Goal: Obtain resource: Download file/media

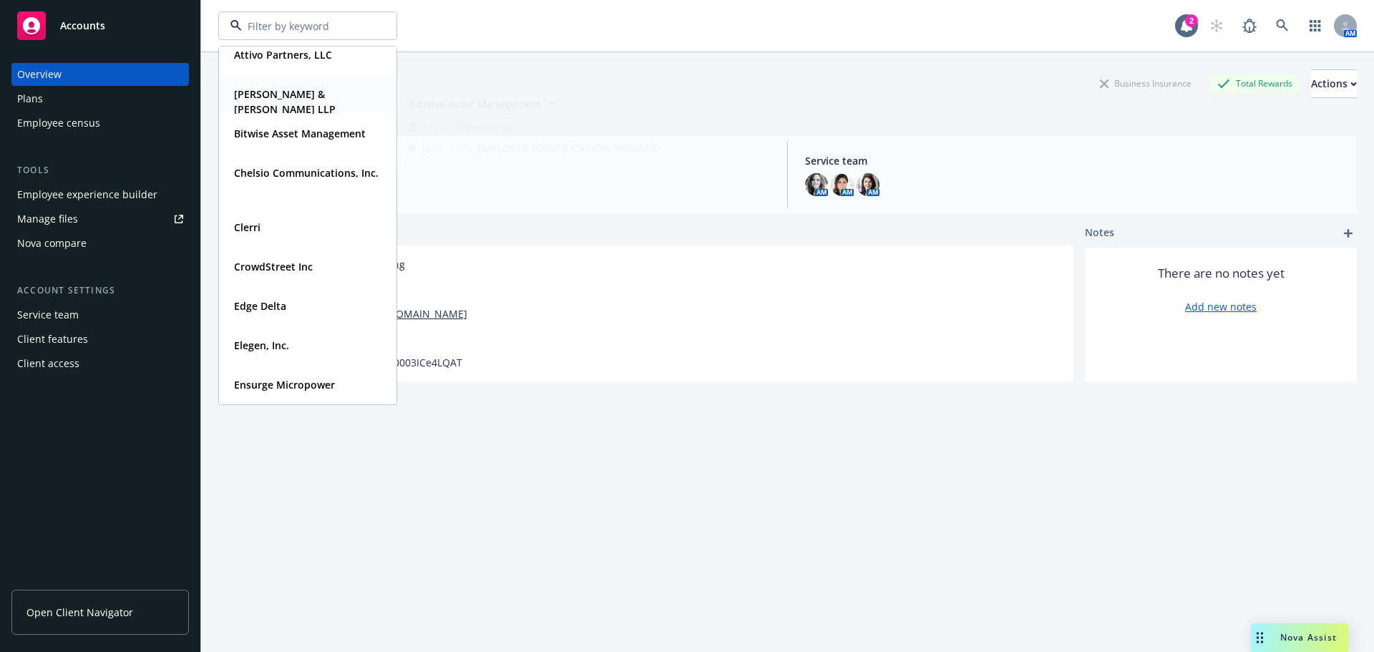
scroll to position [159, 0]
click at [90, 25] on span "Accounts" at bounding box center [82, 25] width 45 height 11
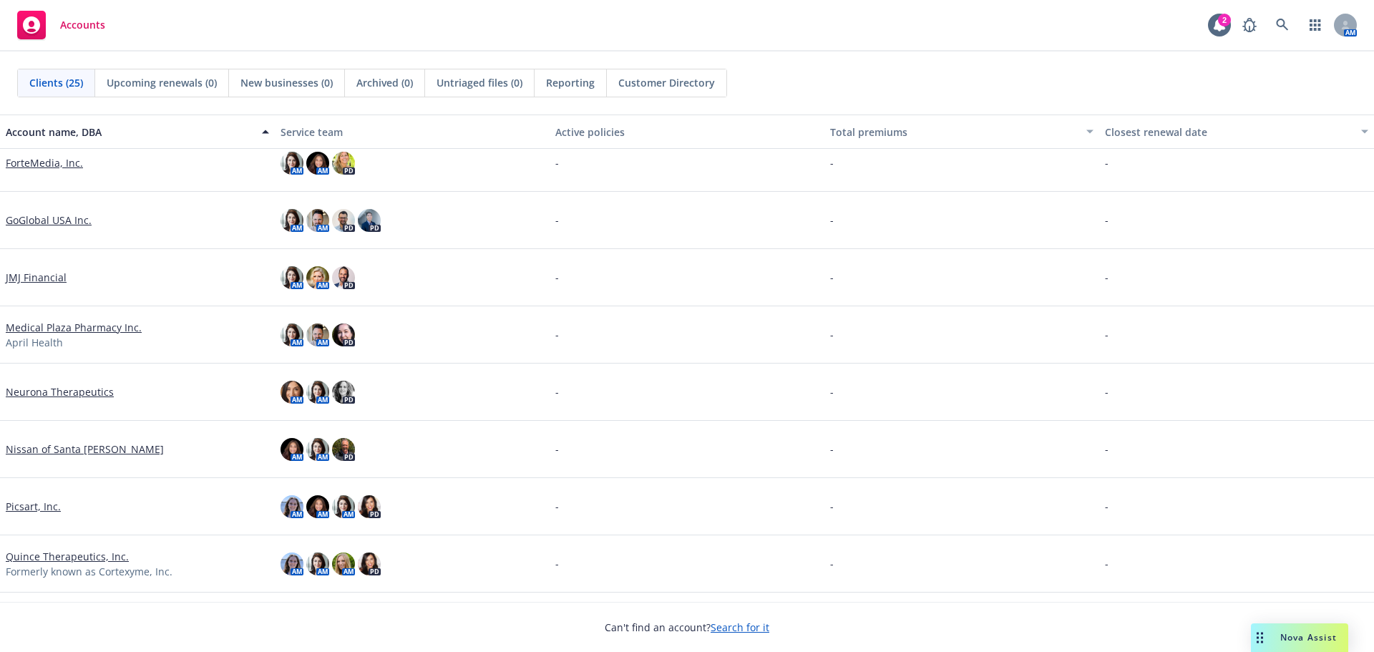
scroll to position [907, 0]
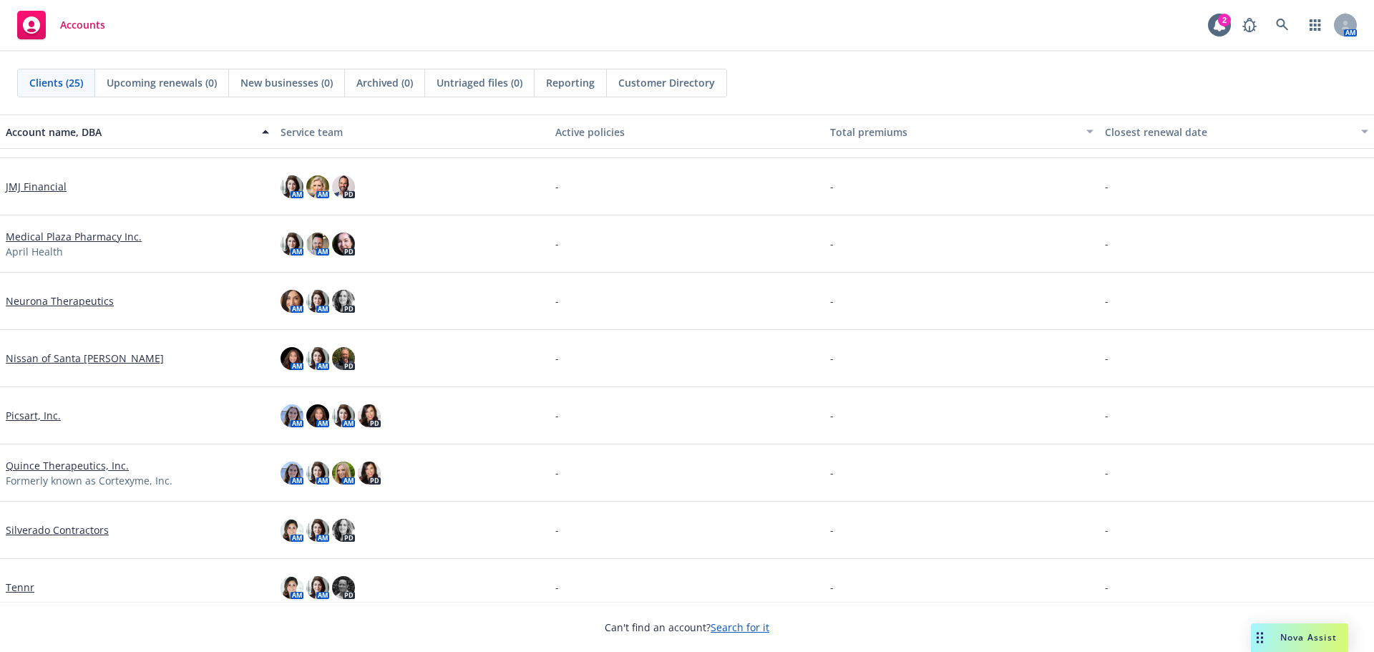
click at [65, 304] on link "Neurona Therapeutics" at bounding box center [60, 300] width 108 height 15
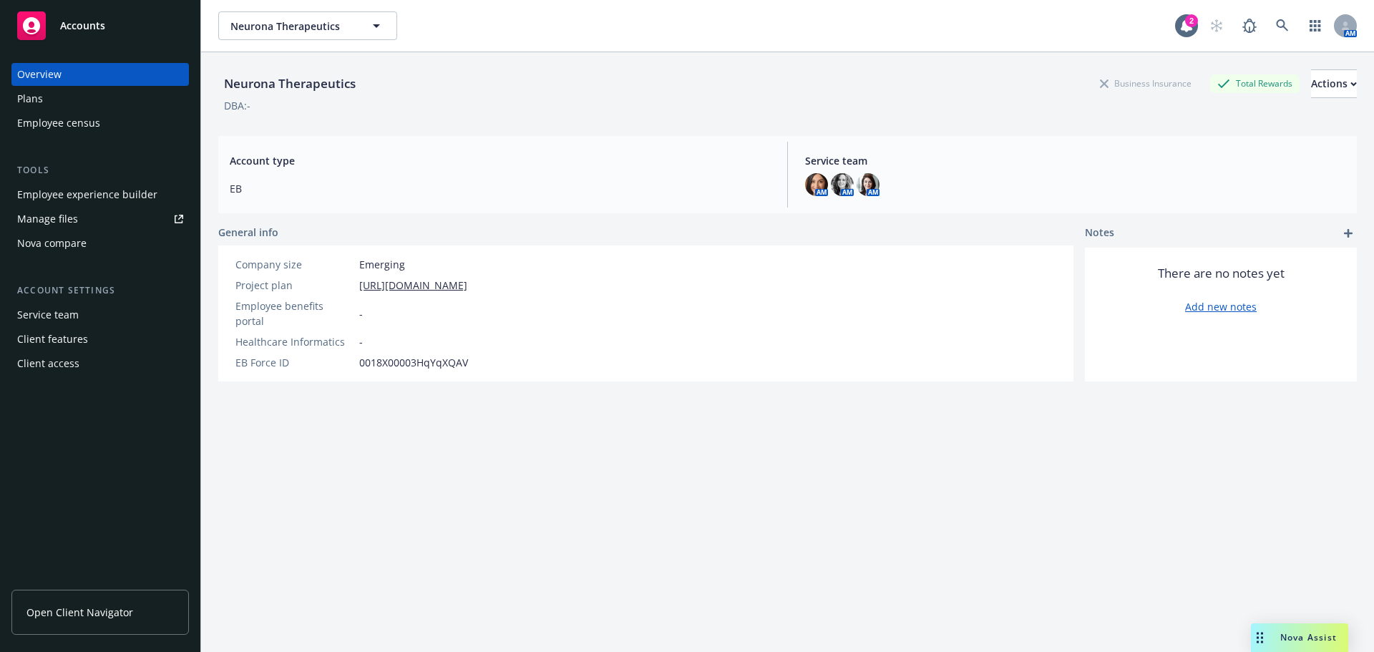
click at [103, 200] on div "Employee experience builder" at bounding box center [87, 194] width 140 height 23
click at [77, 191] on div "Employee experience builder" at bounding box center [87, 194] width 140 height 23
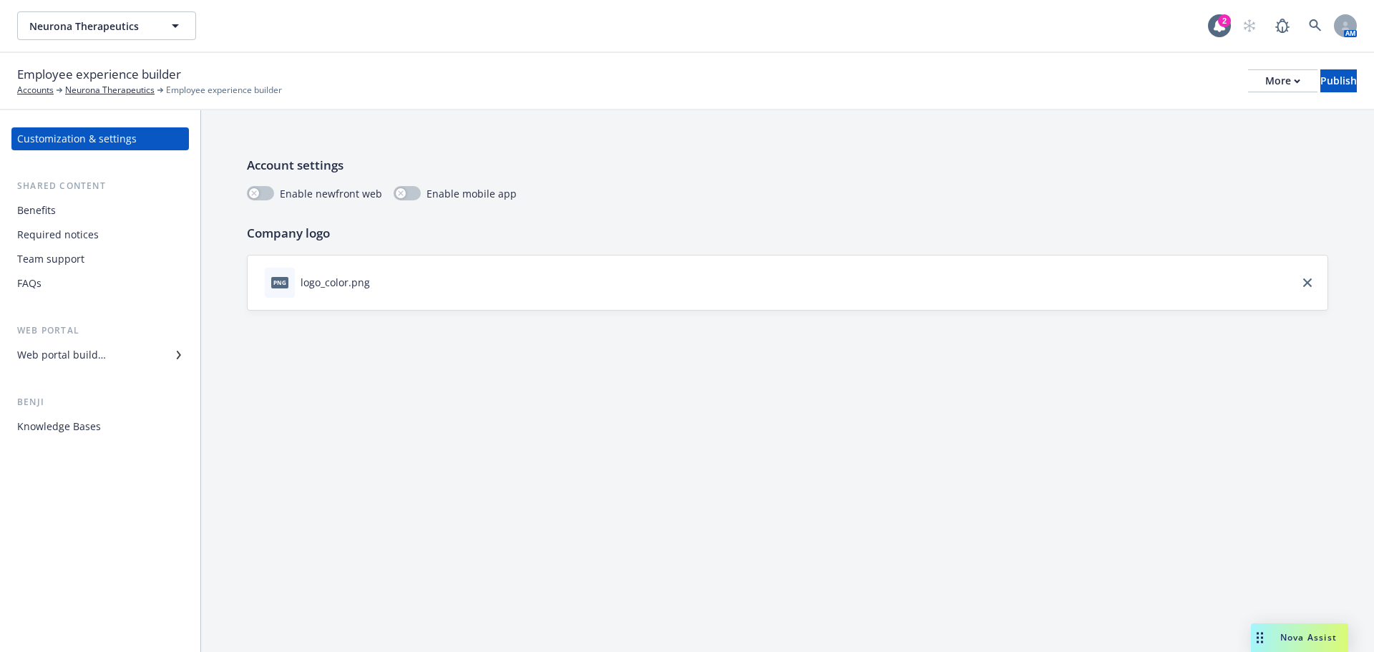
click at [49, 364] on div "Web portal builder" at bounding box center [61, 355] width 89 height 23
click at [1265, 78] on div "More" at bounding box center [1282, 80] width 35 height 21
click at [1197, 117] on link "Copy preview link" at bounding box center [1164, 113] width 212 height 29
click at [376, 278] on button "download file" at bounding box center [383, 281] width 14 height 14
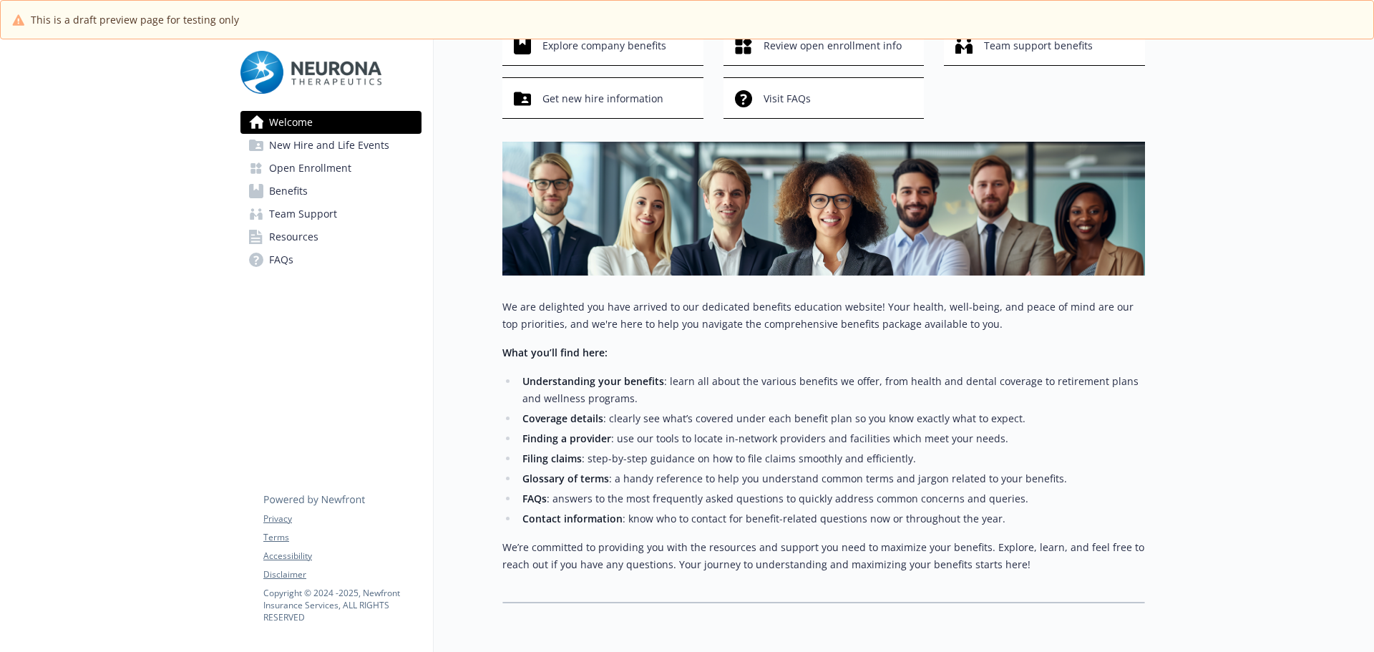
scroll to position [72, 0]
